Goal: Transaction & Acquisition: Purchase product/service

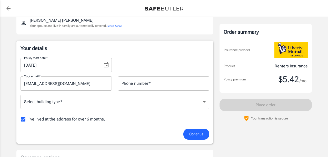
scroll to position [60, 0]
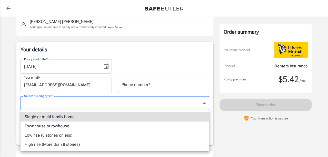
click at [53, 145] on li "High rise (More than 8 stories)" at bounding box center [114, 144] width 188 height 9
type input "highrise"
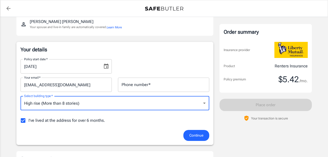
click at [23, 121] on input "I've lived at the address for over 6 months." at bounding box center [23, 120] width 11 height 11
checkbox input "false"
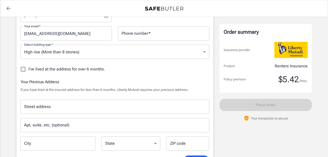
scroll to position [113, 0]
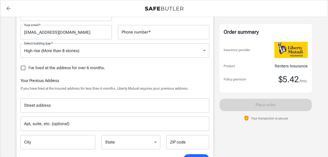
click at [25, 108] on div "Street address Street address" at bounding box center [114, 106] width 188 height 14
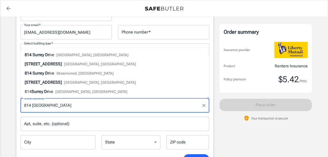
type input "[STREET_ADDRESS]"
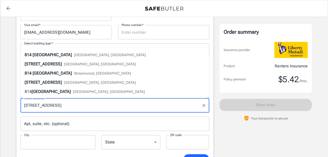
type input "5165328488"
type input "[GEOGRAPHIC_DATA]"
type input "11554"
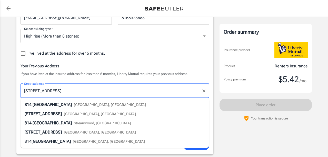
scroll to position [137, 0]
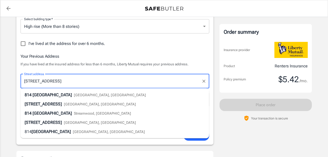
click at [74, 95] on span "[GEOGRAPHIC_DATA], [GEOGRAPHIC_DATA]" at bounding box center [110, 95] width 72 height 4
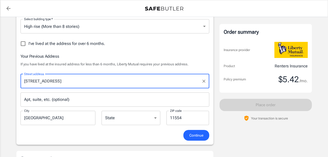
select select "NY"
type input "[STREET_ADDRESS]"
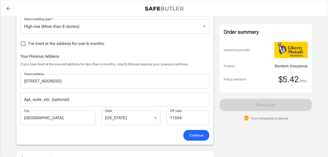
click at [191, 136] on span "Continue" at bounding box center [196, 136] width 14 height 6
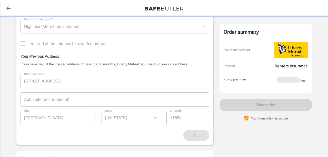
click at [191, 136] on div "Continue" at bounding box center [114, 135] width 195 height 11
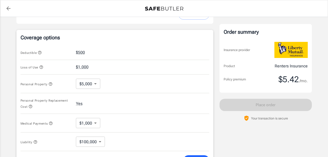
scroll to position [199, 0]
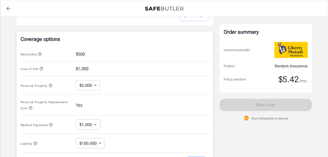
click at [95, 86] on body "Policy premium $ 5.42 /mo Liberty Mutual Renters Insurance [STREET_ADDRESS] You…" at bounding box center [164, 52] width 328 height 503
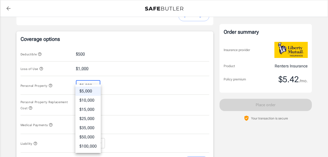
click at [91, 118] on li "$25,000" at bounding box center [87, 118] width 25 height 9
type input "25000"
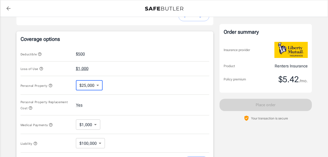
click at [83, 69] on button "$1,000" at bounding box center [82, 69] width 13 height 6
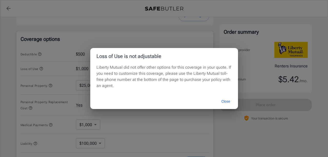
click at [71, 73] on div "Loss of Use is not adjustable Liberty Mutual did not offer other options for th…" at bounding box center [164, 78] width 328 height 157
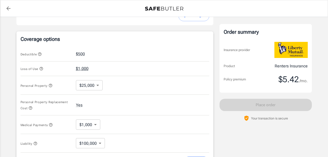
click at [84, 69] on button "$1,000" at bounding box center [82, 69] width 13 height 6
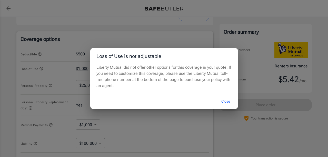
click at [65, 70] on div "Loss of Use is not adjustable Liberty Mutual did not offer other options for th…" at bounding box center [164, 78] width 328 height 157
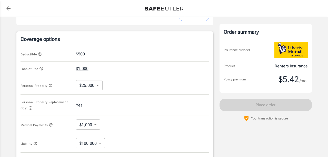
click at [95, 124] on body "Policy premium $ 5.42 /mo Liberty Mutual Renters Insurance [STREET_ADDRESS] You…" at bounding box center [164, 52] width 328 height 503
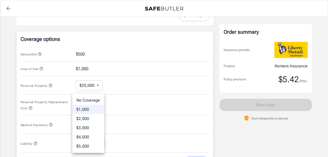
click at [89, 128] on li "$3,000" at bounding box center [88, 128] width 32 height 9
type input "3000"
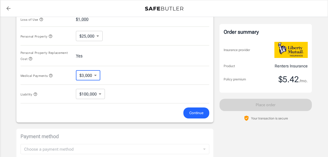
scroll to position [249, 0]
click at [199, 113] on span "Continue" at bounding box center [196, 112] width 14 height 6
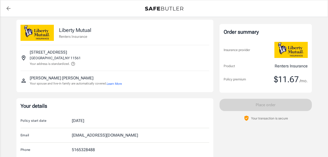
scroll to position [0, 0]
